Goal: Navigation & Orientation: Find specific page/section

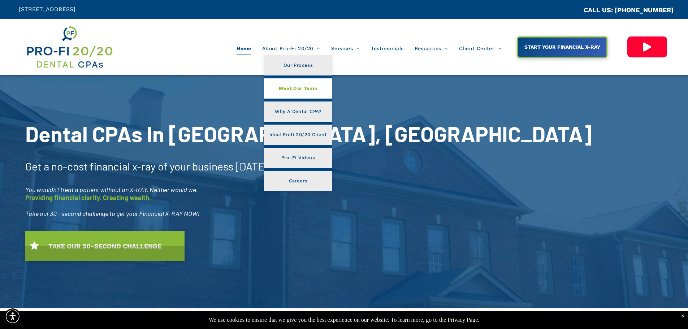
click at [306, 89] on span "Meet Our Team" at bounding box center [298, 88] width 38 height 9
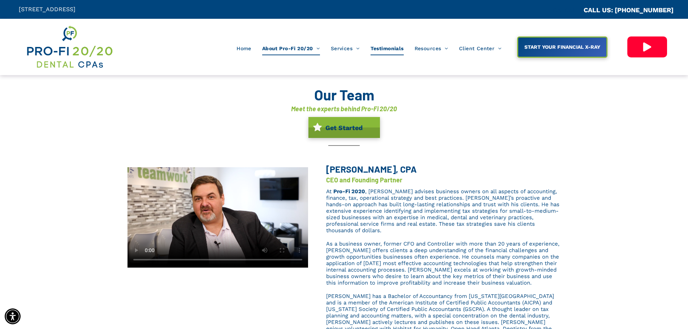
click at [380, 47] on span "Testimonials" at bounding box center [386, 49] width 33 height 14
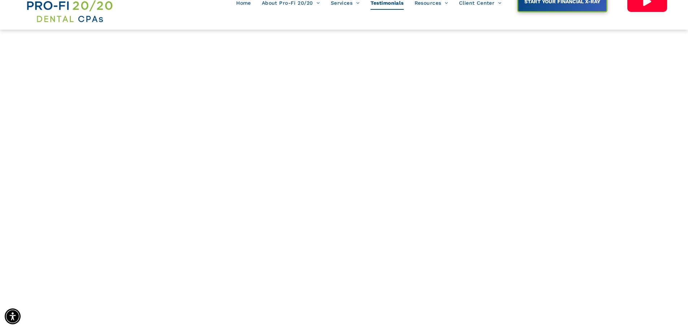
scroll to position [36, 0]
